Goal: Submit feedback/report problem

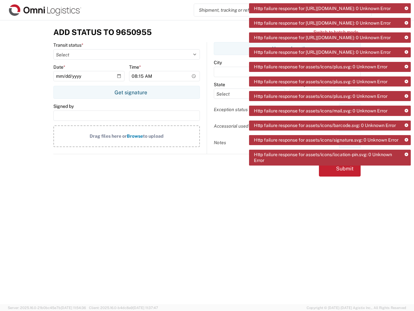
click at [406, 8] on icon at bounding box center [407, 9] width 4 height 4
click at [406, 35] on div "Http failure response for [URL][DOMAIN_NAME]: 0 Unknown Error" at bounding box center [330, 37] width 162 height 10
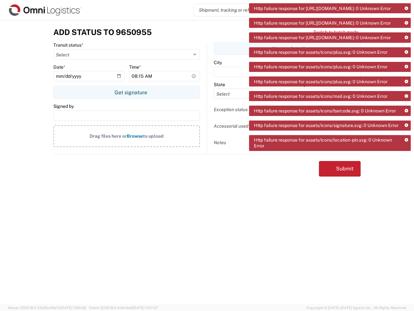
click at [406, 42] on div "Http failure response for [URL][DOMAIN_NAME]: 0 Unknown Error" at bounding box center [330, 37] width 162 height 10
click at [406, 75] on div "Http failure response for [URL][DOMAIN_NAME]: 0 Unknown Error Http failure resp…" at bounding box center [330, 79] width 162 height 152
click at [406, 86] on div "Http failure response for assets/icons/plus.svg: 0 Unknown Error" at bounding box center [330, 81] width 162 height 10
click at [406, 101] on div "Http failure response for assets/icons/mail.svg: 0 Unknown Error" at bounding box center [330, 96] width 162 height 10
click at [406, 116] on div "Http failure response for assets/icons/barcode.svg: 0 Unknown Error" at bounding box center [330, 110] width 162 height 10
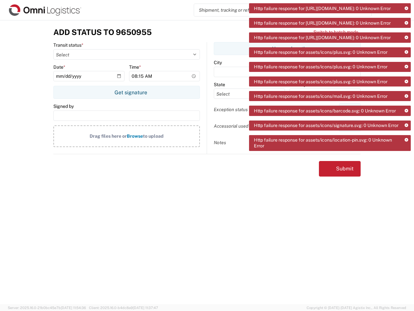
click at [406, 130] on div "Http failure response for assets/icons/signature.svg: 0 Unknown Error" at bounding box center [330, 125] width 162 height 10
click at [406, 151] on div "Http failure response for assets/icons/location-pin.svg: 0 Unknown Error" at bounding box center [330, 143] width 162 height 16
click at [406, 155] on div "Http failure response for [URL][DOMAIN_NAME]: 0 Unknown Error Http failure resp…" at bounding box center [330, 79] width 162 height 152
